Goal: Navigation & Orientation: Understand site structure

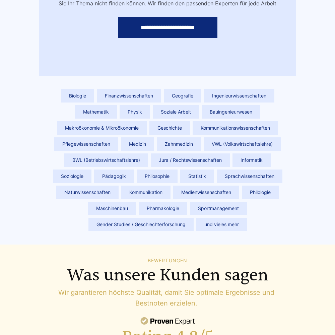
scroll to position [3013, 0]
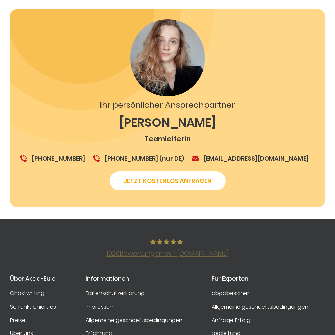
scroll to position [1168, 0]
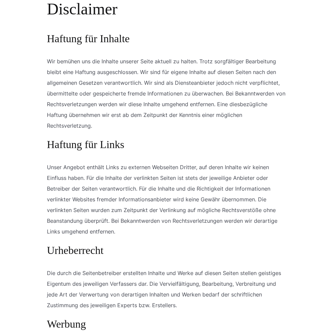
scroll to position [624, 0]
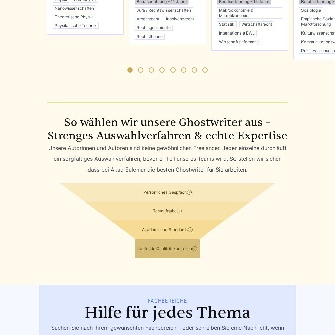
scroll to position [3013, 0]
